Goal: Task Accomplishment & Management: Use online tool/utility

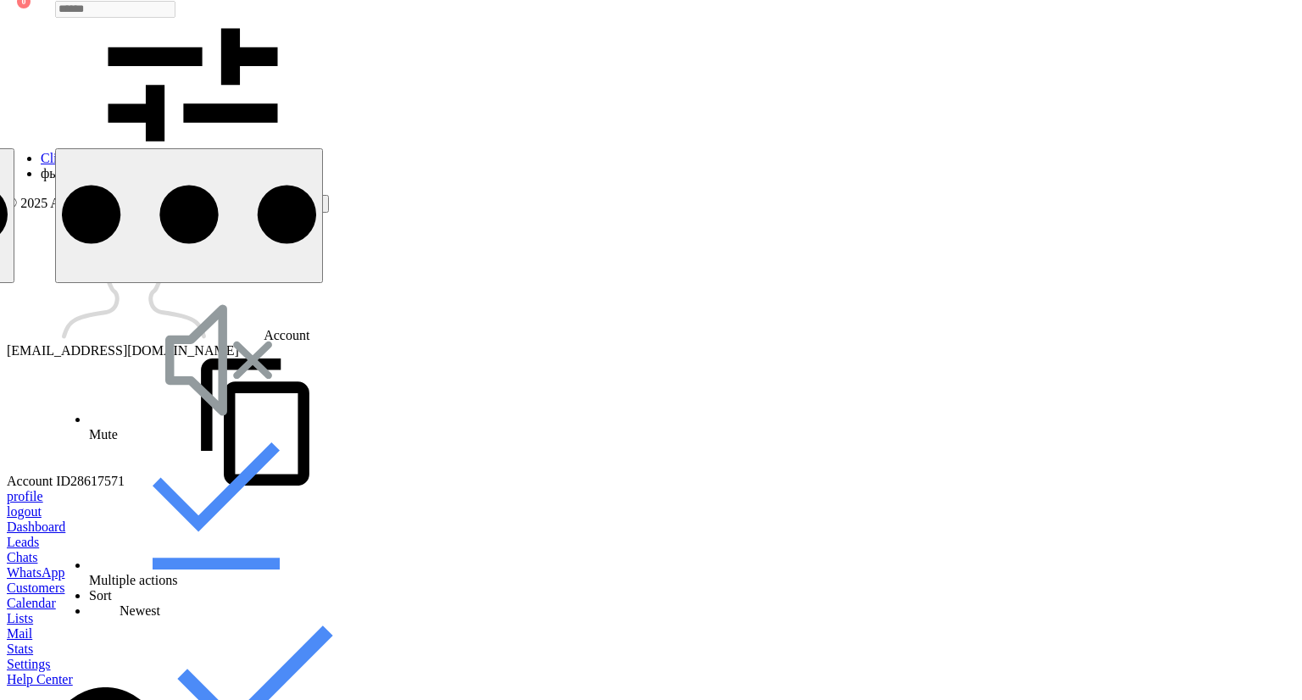
click at [0, 147] on div "Let's make Kommo yours Select your avatar Select your support preference WhatsA…" at bounding box center [0, 350] width 0 height 700
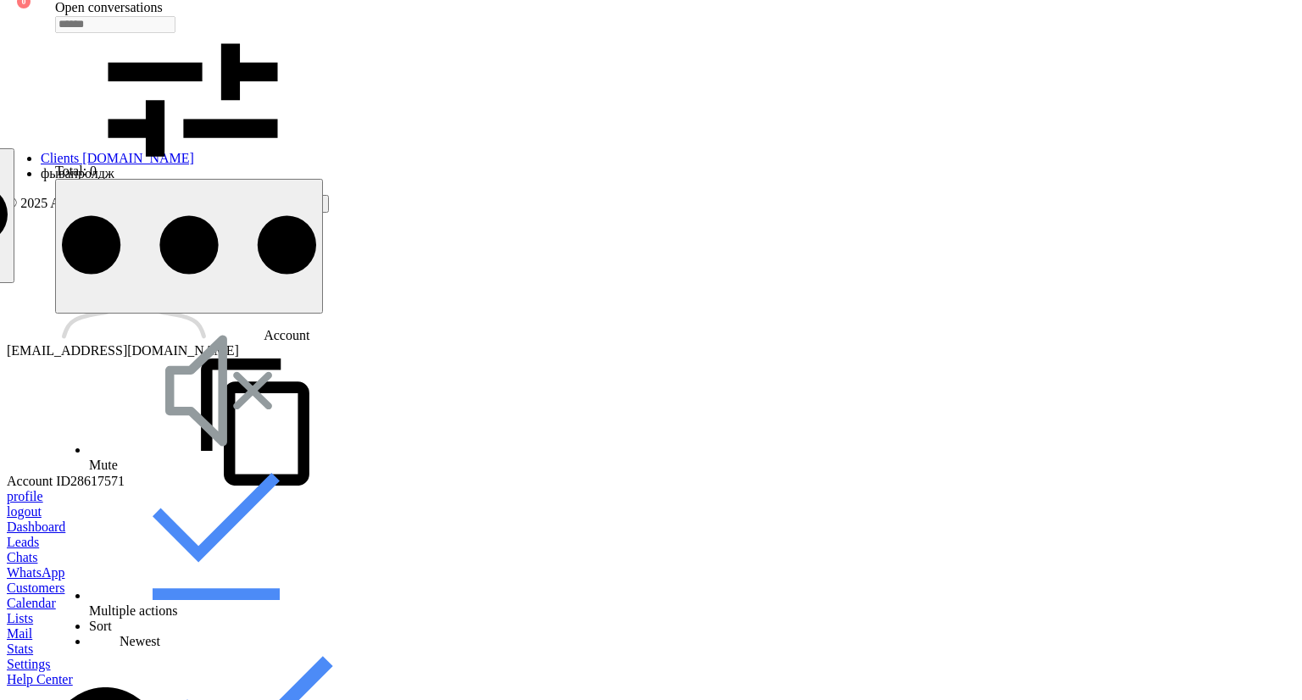
click at [97, 668] on li "In-app support chat" at bounding box center [17, 678] width 159 height 20
click at [33, 496] on span "Content creators" at bounding box center [0, 513] width 66 height 34
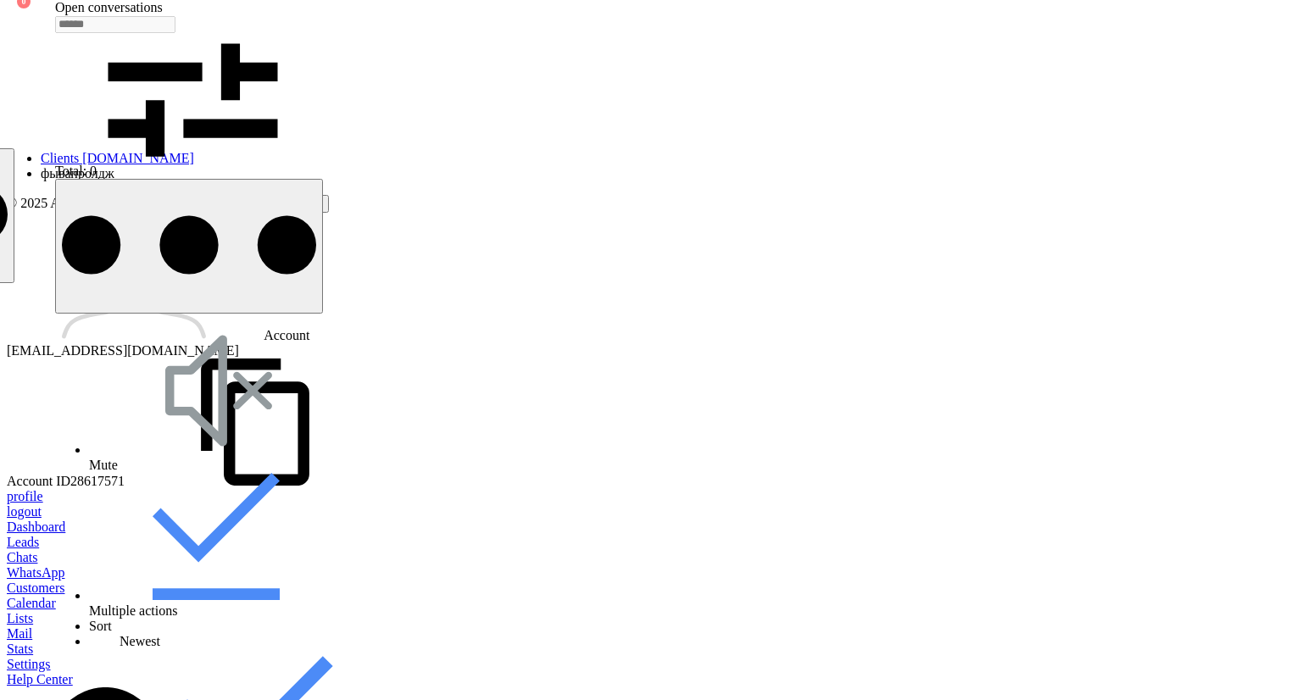
click at [23, 672] on div at bounding box center [651, 672] width 1288 height 0
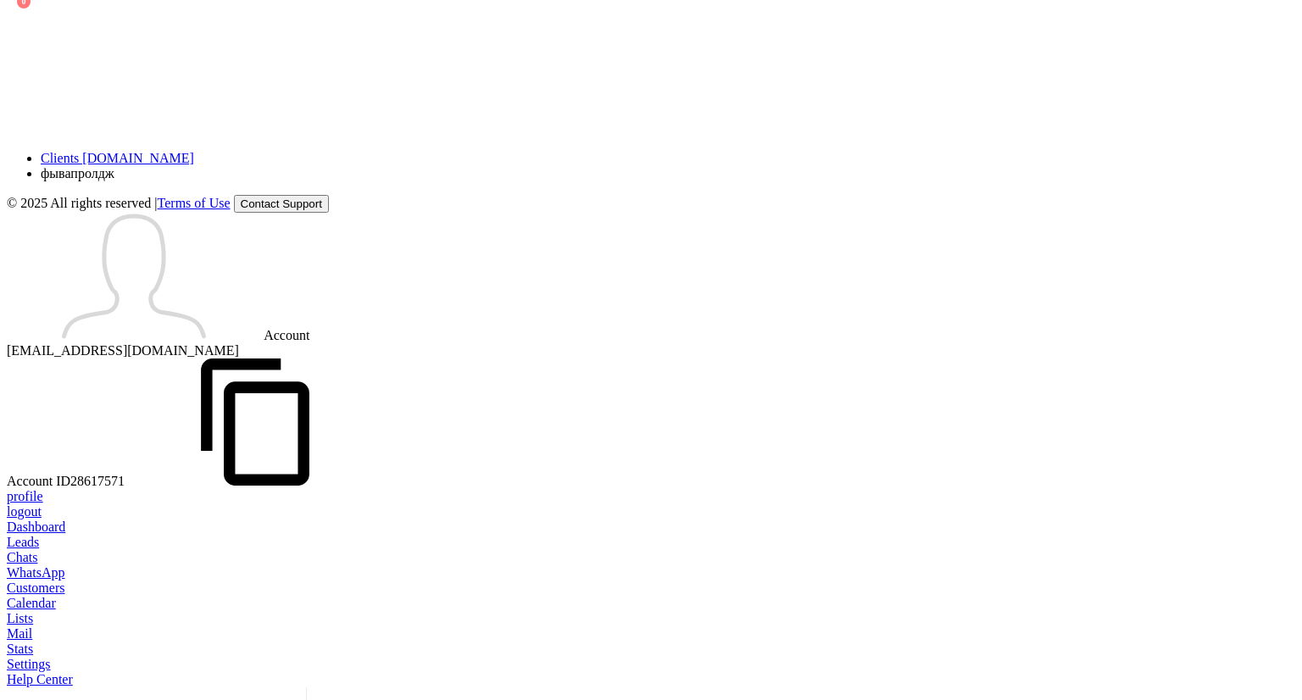
click at [120, 231] on span "Got it" at bounding box center [103, 225] width 31 height 12
click at [268, 185] on img at bounding box center [305, 207] width 448 height 203
